Goal: Task Accomplishment & Management: Use online tool/utility

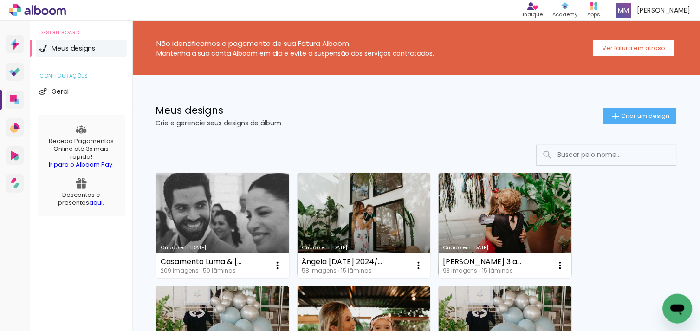
click at [254, 219] on link "Criado em [DATE]" at bounding box center [222, 225] width 133 height 105
